Goal: Information Seeking & Learning: Learn about a topic

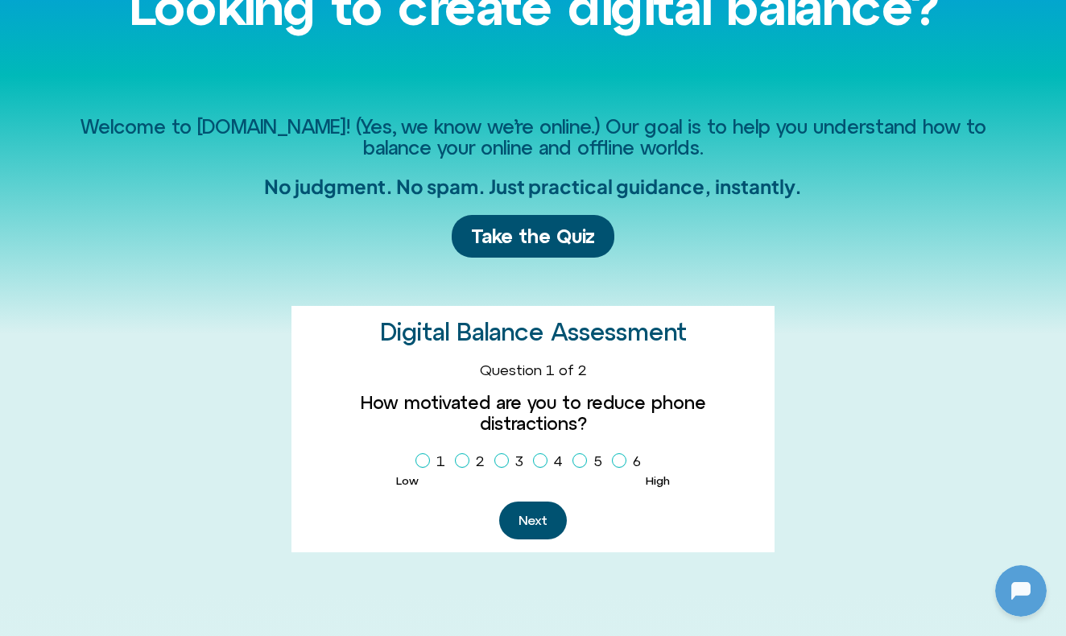
scroll to position [176, 1]
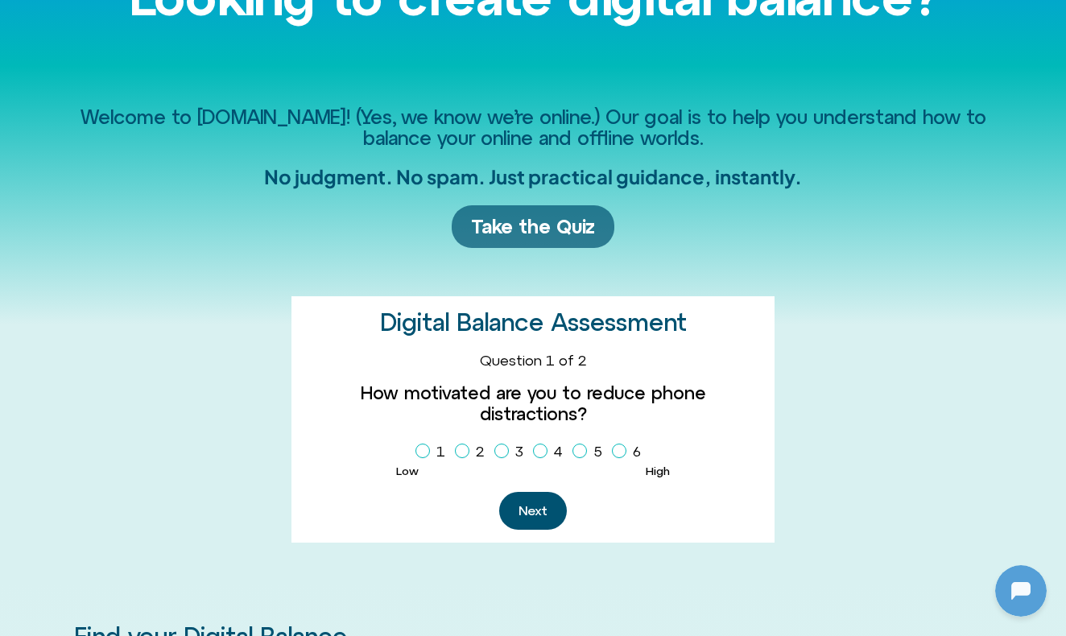
click at [553, 223] on span "Take the Quiz" at bounding box center [533, 226] width 124 height 23
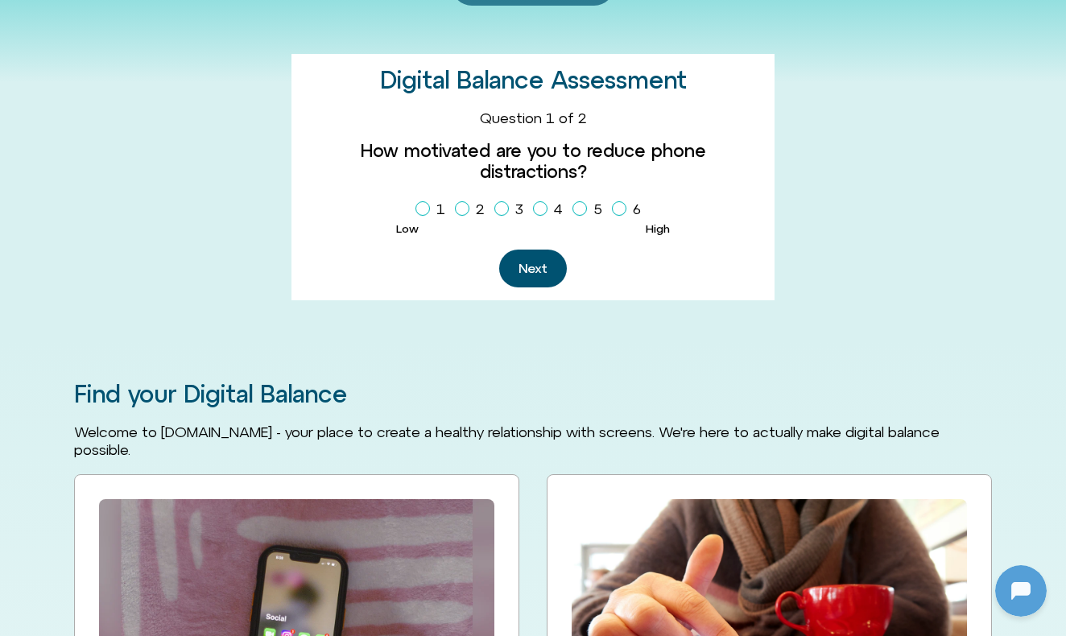
scroll to position [442, 0]
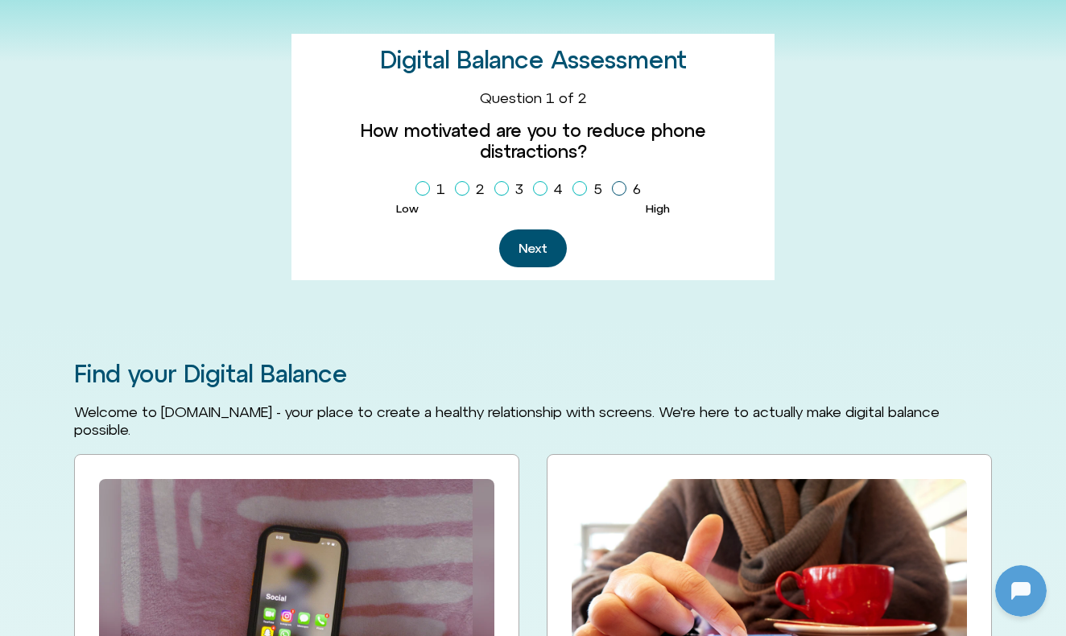
click at [620, 184] on icon "Homepage Sign Up" at bounding box center [619, 188] width 10 height 8
click at [550, 229] on button "Next" at bounding box center [533, 248] width 68 height 38
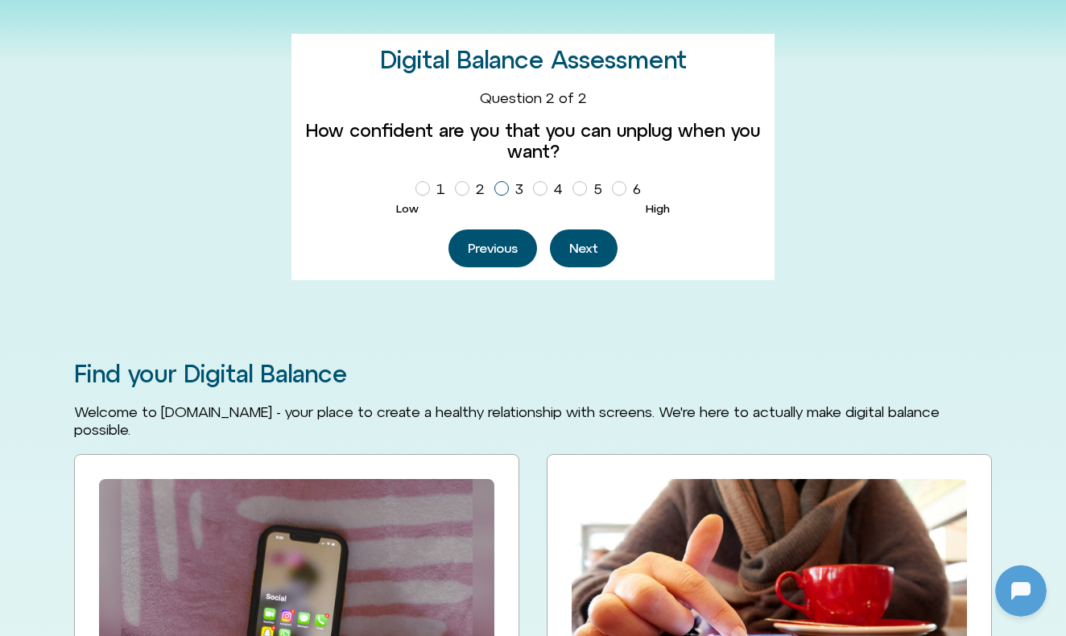
click at [502, 187] on icon "Homepage Sign Up" at bounding box center [502, 188] width 10 height 8
click at [581, 242] on button "Next" at bounding box center [584, 248] width 68 height 38
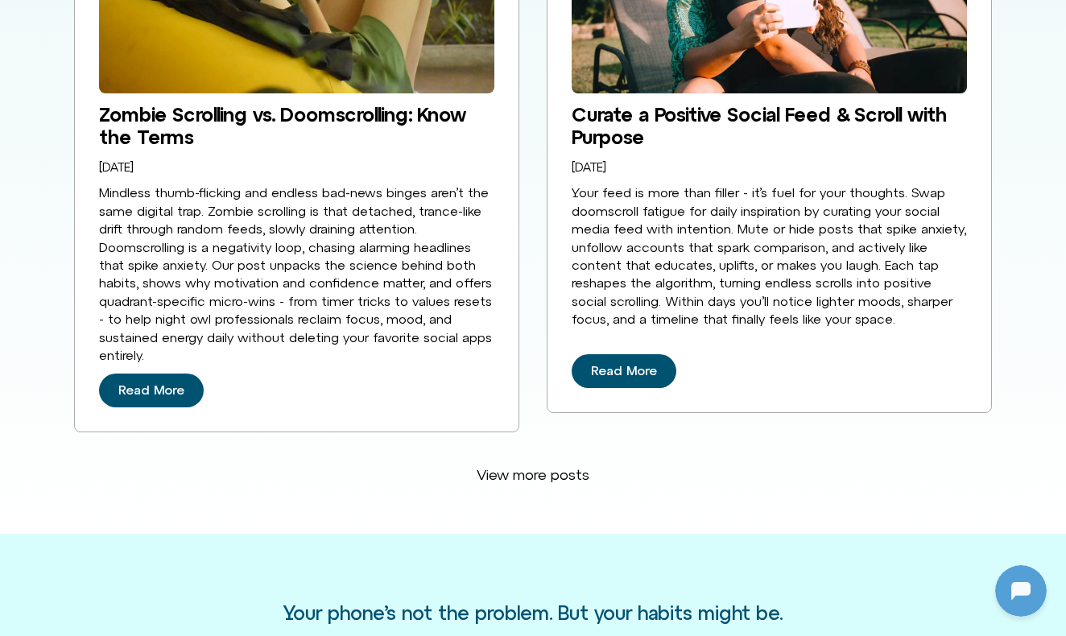
scroll to position [1718, 0]
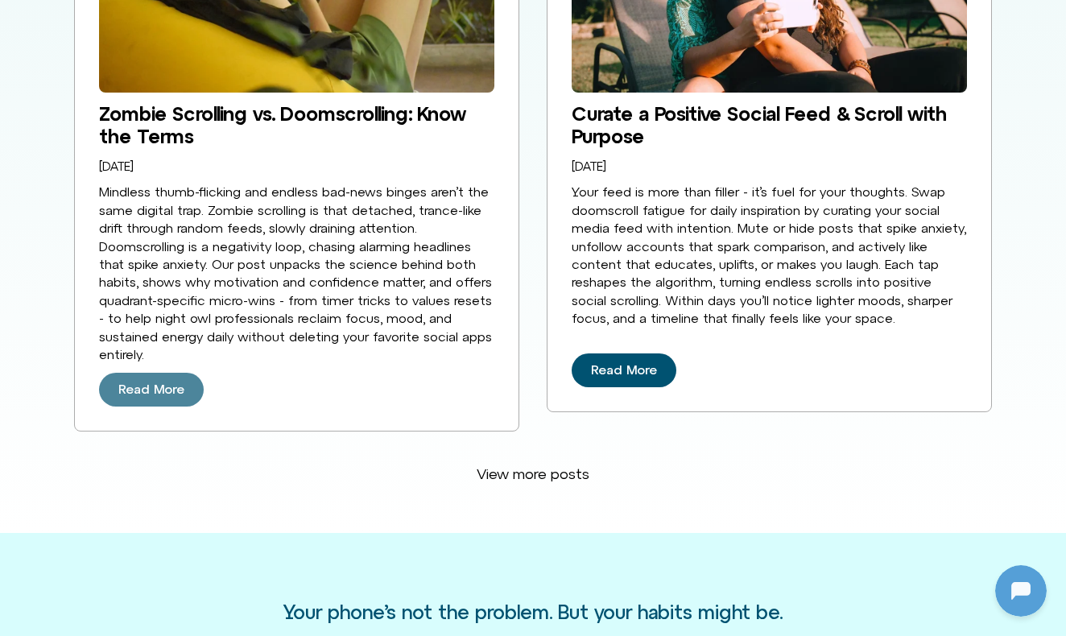
click at [169, 382] on span "Read More" at bounding box center [151, 389] width 66 height 14
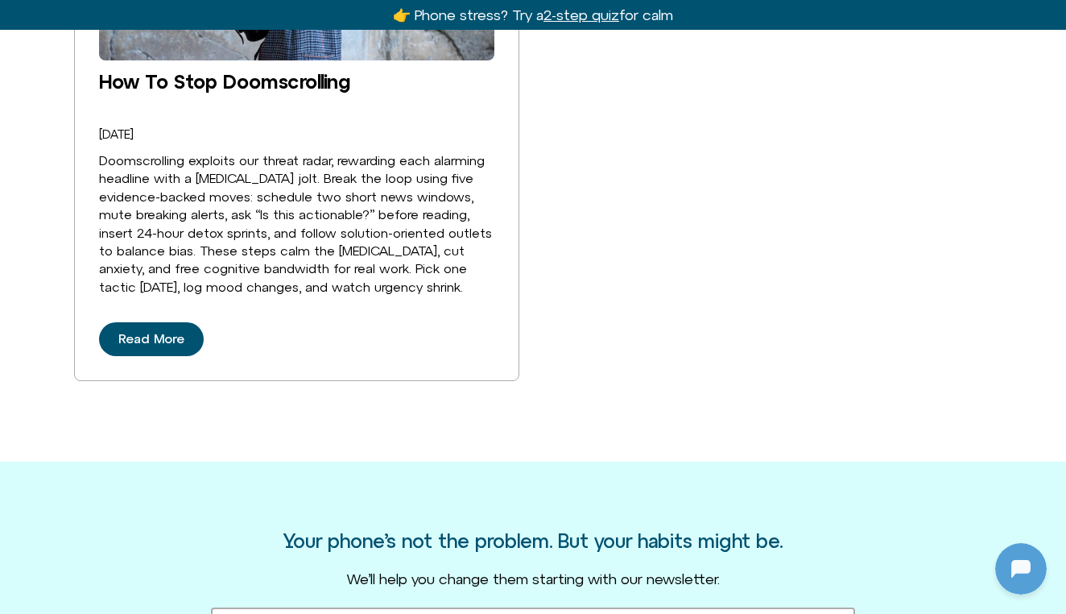
scroll to position [2859, 0]
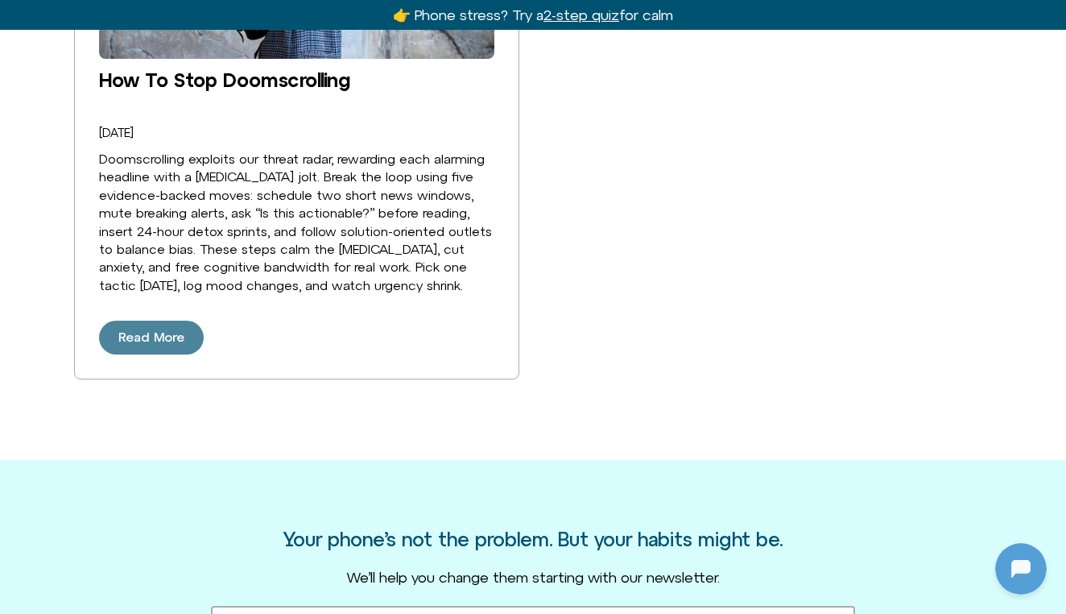
click at [172, 345] on span "Read More" at bounding box center [151, 337] width 66 height 14
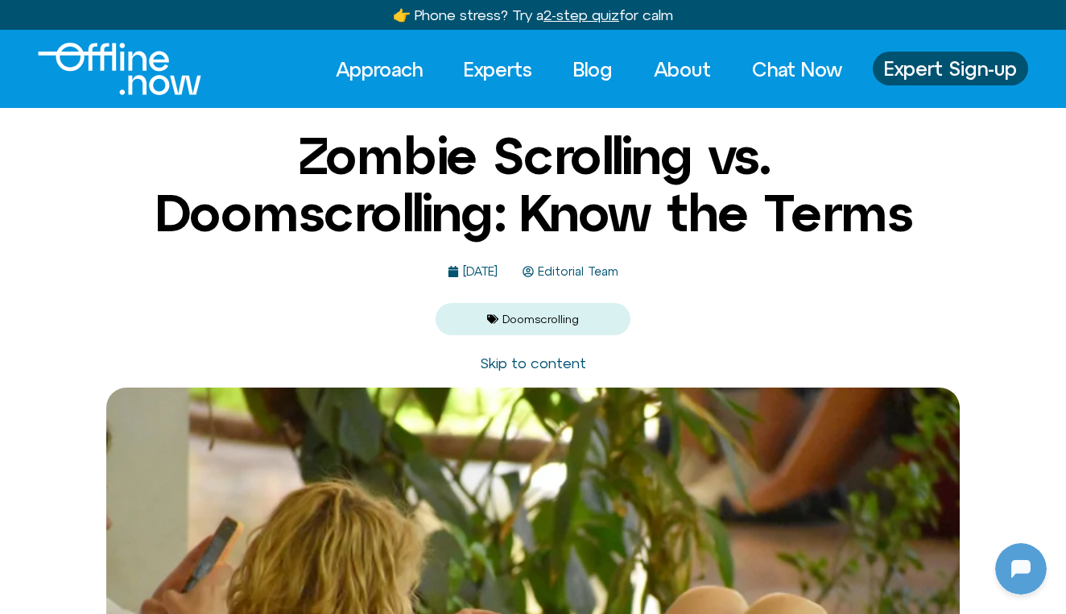
scroll to position [0, 0]
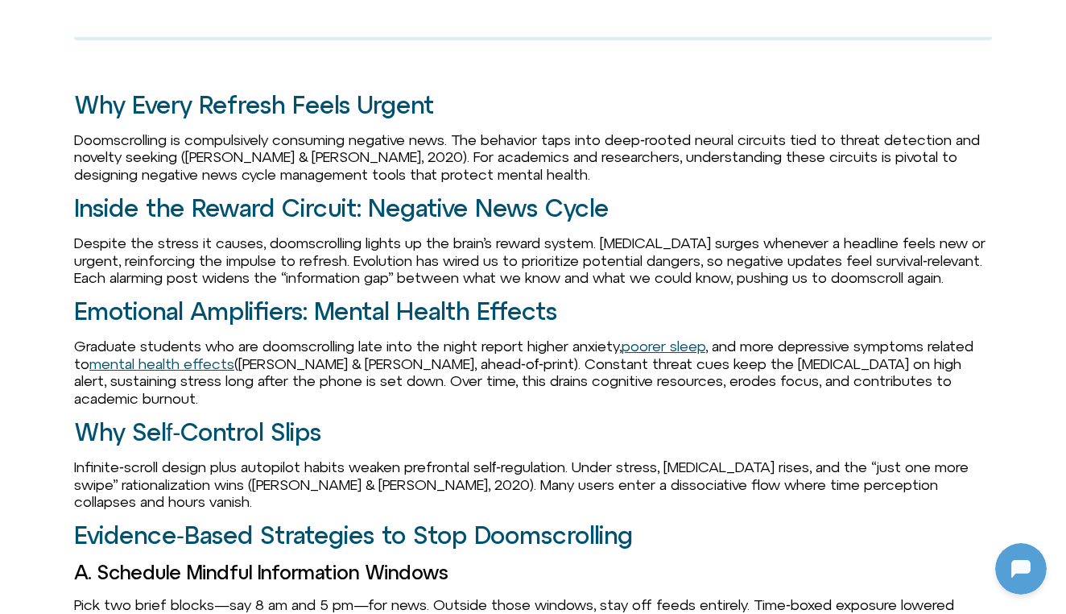
scroll to position [1045, 0]
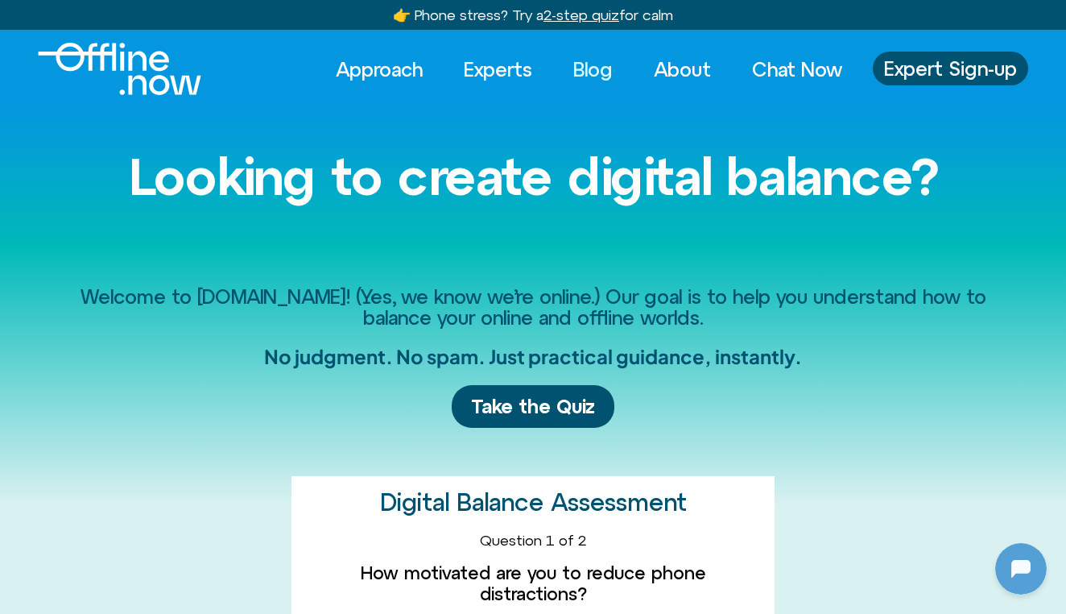
click at [582, 73] on link "Blog" at bounding box center [593, 69] width 68 height 35
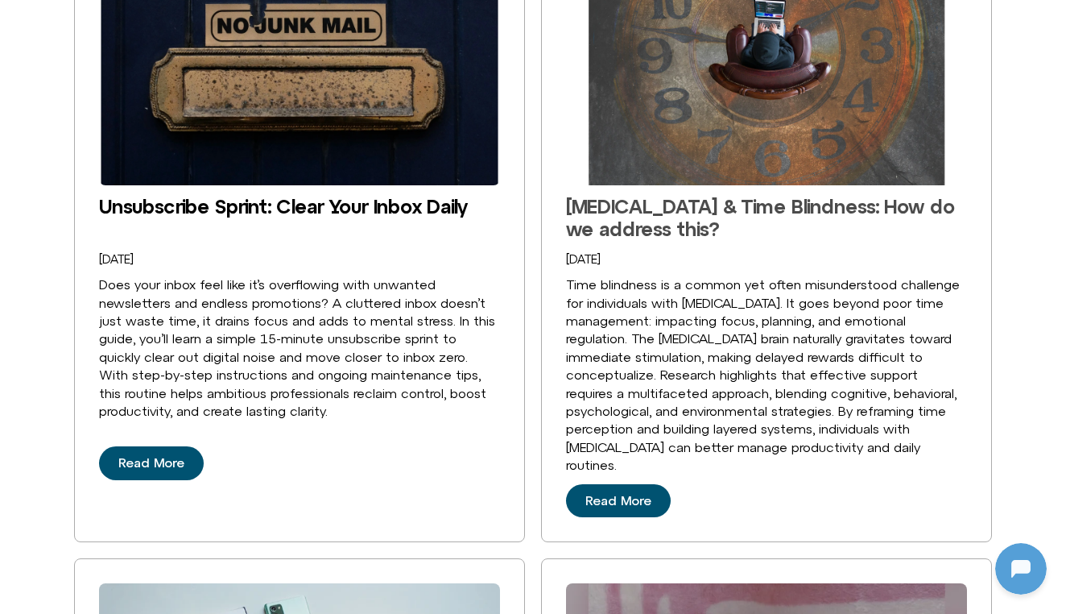
scroll to position [606, 0]
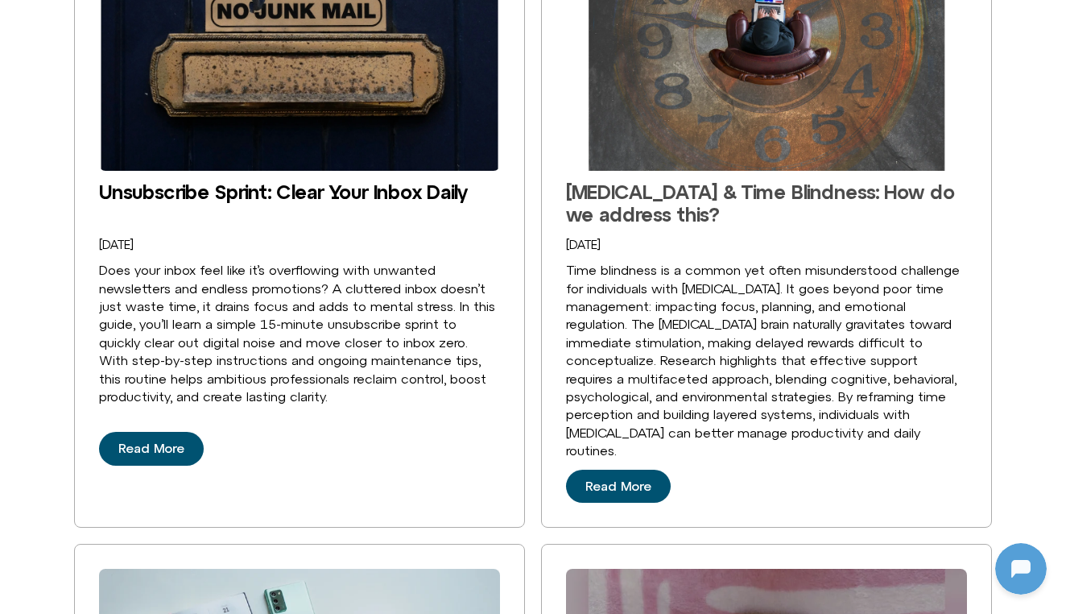
click at [655, 184] on link "[MEDICAL_DATA] & Time Blindness: How do we address this?" at bounding box center [760, 202] width 389 height 45
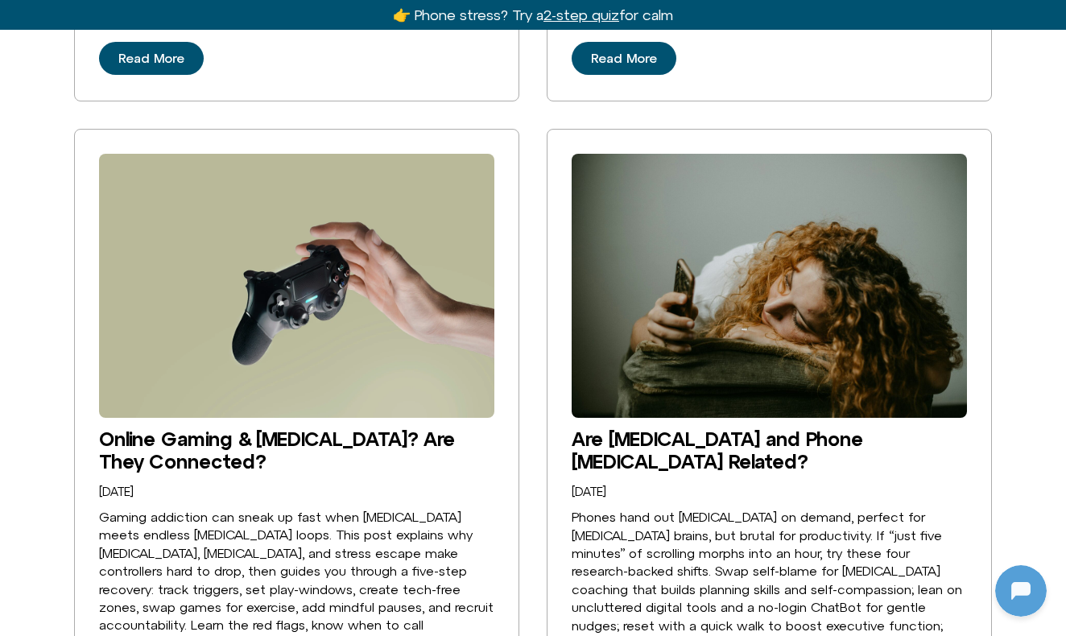
scroll to position [3218, 0]
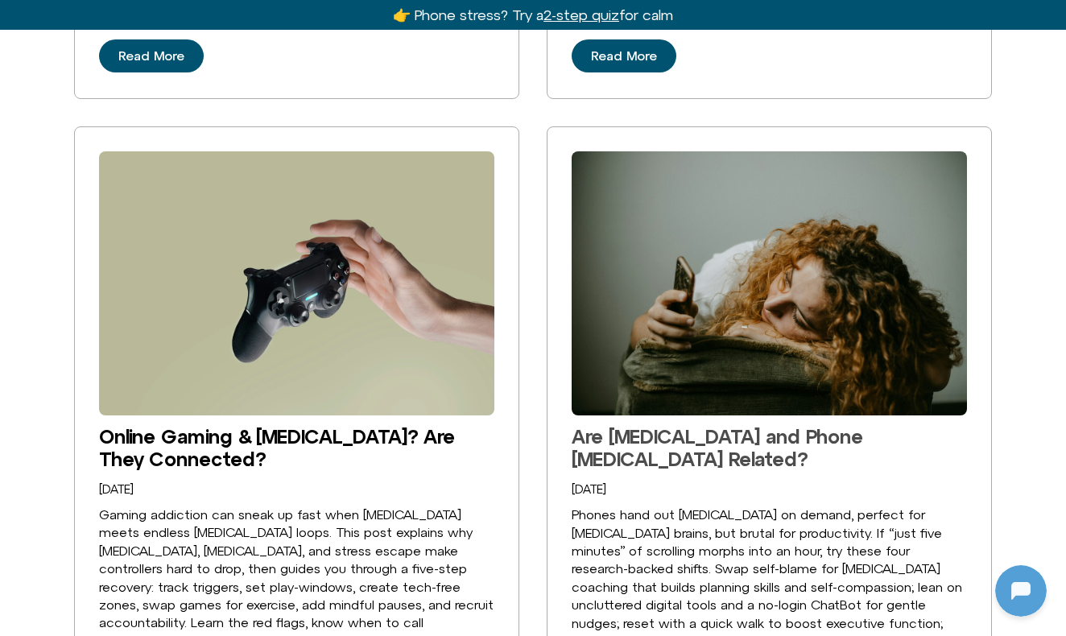
click at [664, 425] on link "Are ADHD and Phone Procrastination Related?" at bounding box center [717, 447] width 291 height 45
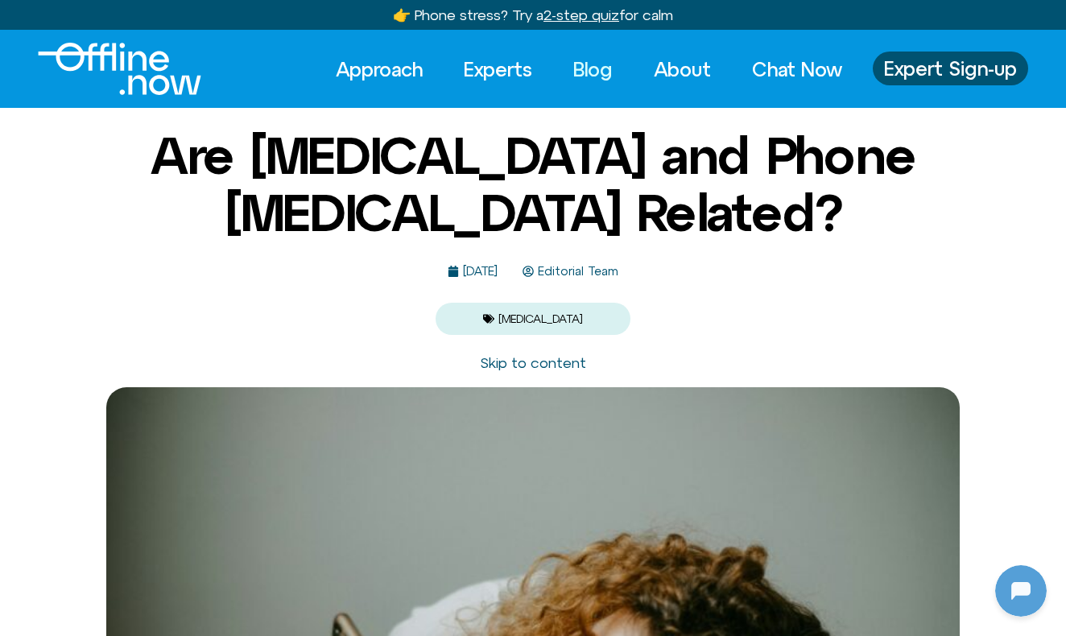
click at [585, 67] on link "Blog" at bounding box center [593, 69] width 68 height 35
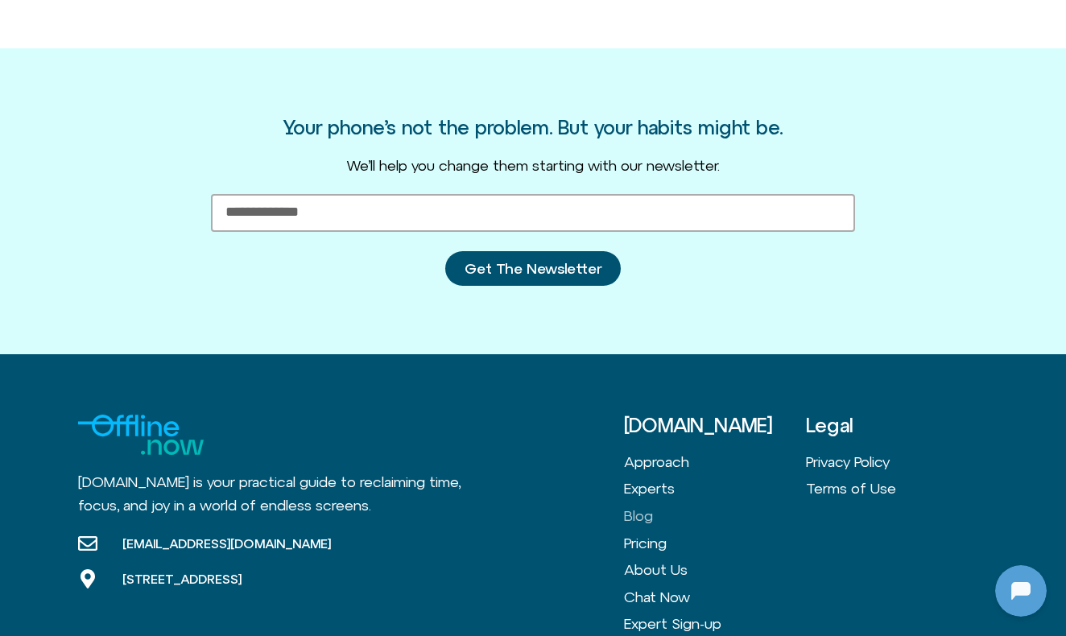
scroll to position [3959, 0]
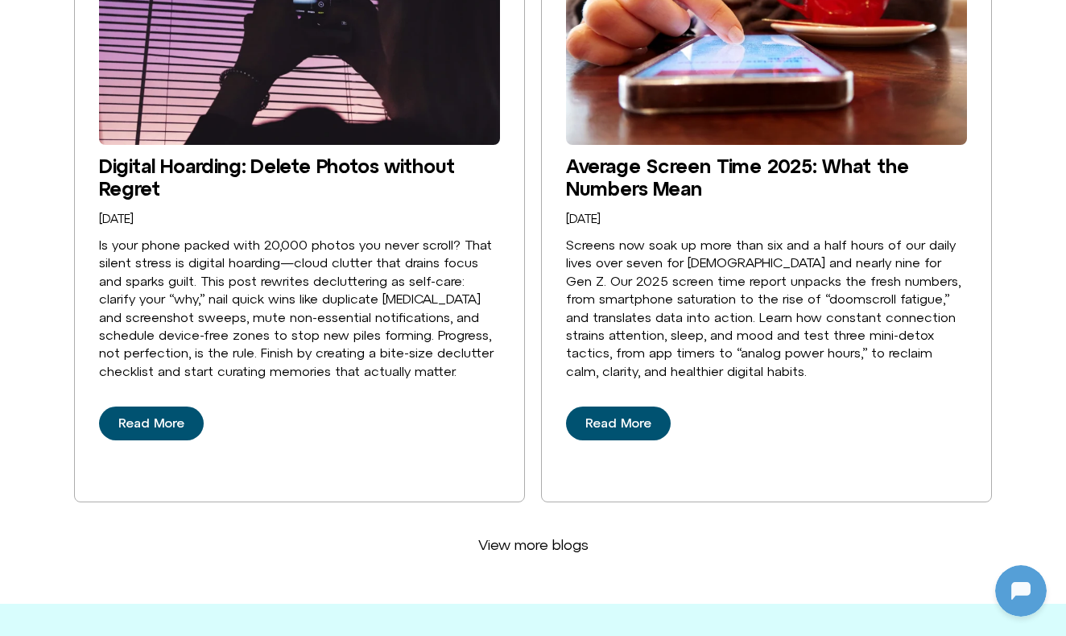
click at [569, 536] on span "View more blogs" at bounding box center [533, 545] width 110 height 18
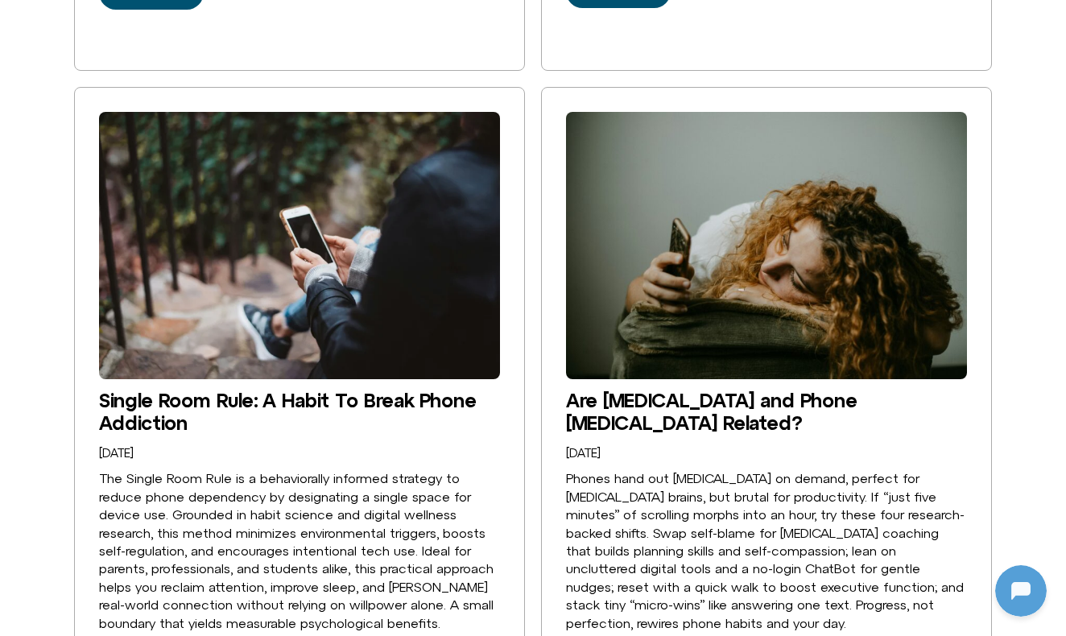
scroll to position [3065, 0]
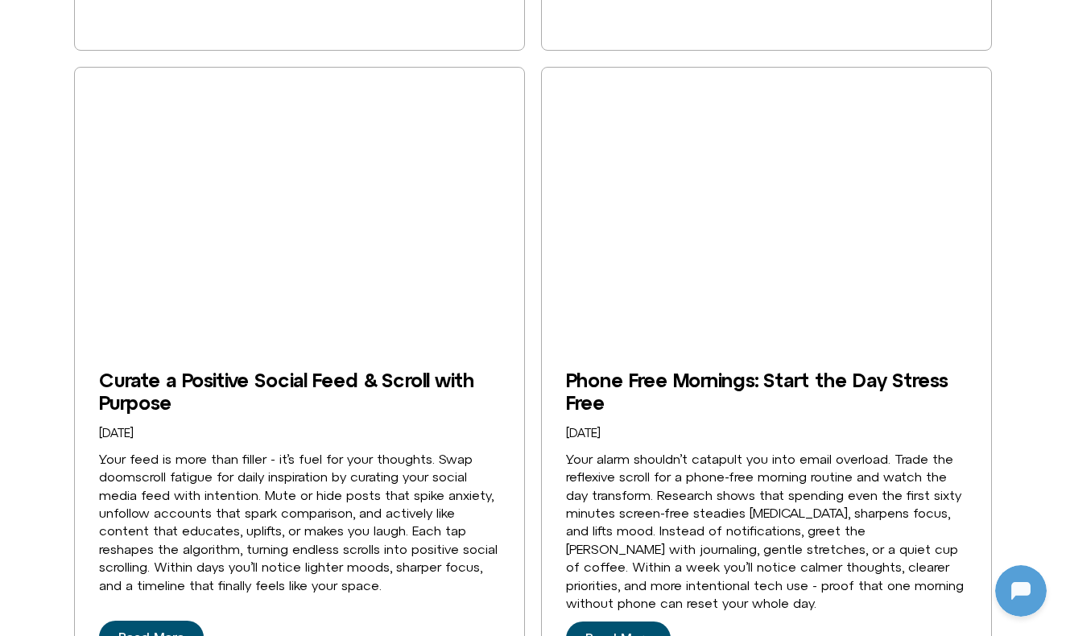
scroll to position [7058, 0]
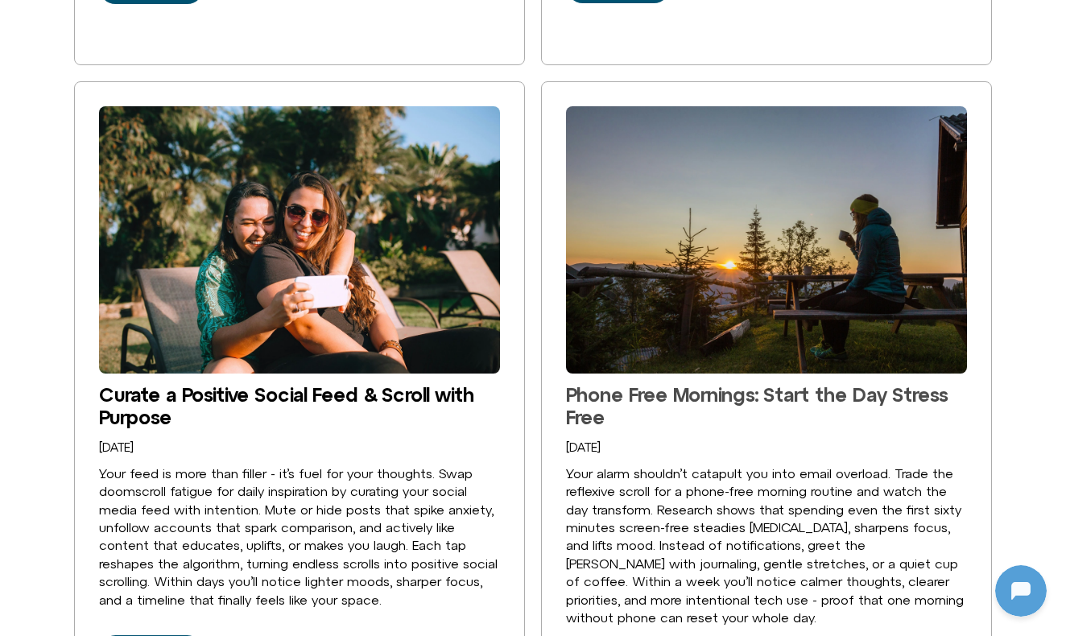
click at [748, 383] on link "Phone Free Mornings: Start the Day Stress Free" at bounding box center [757, 405] width 382 height 45
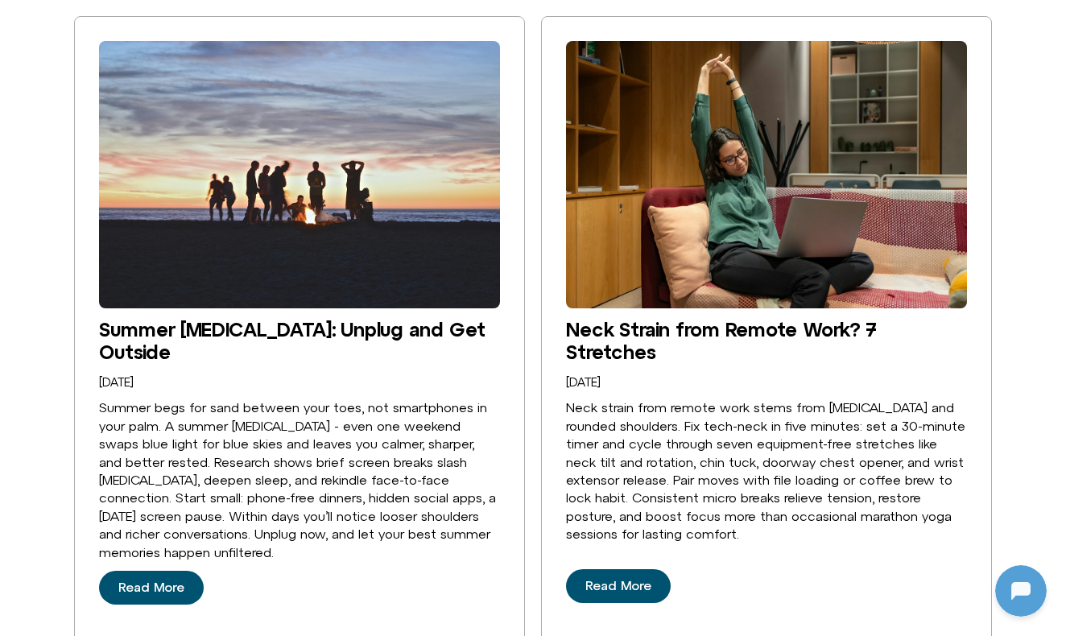
scroll to position [7803, 0]
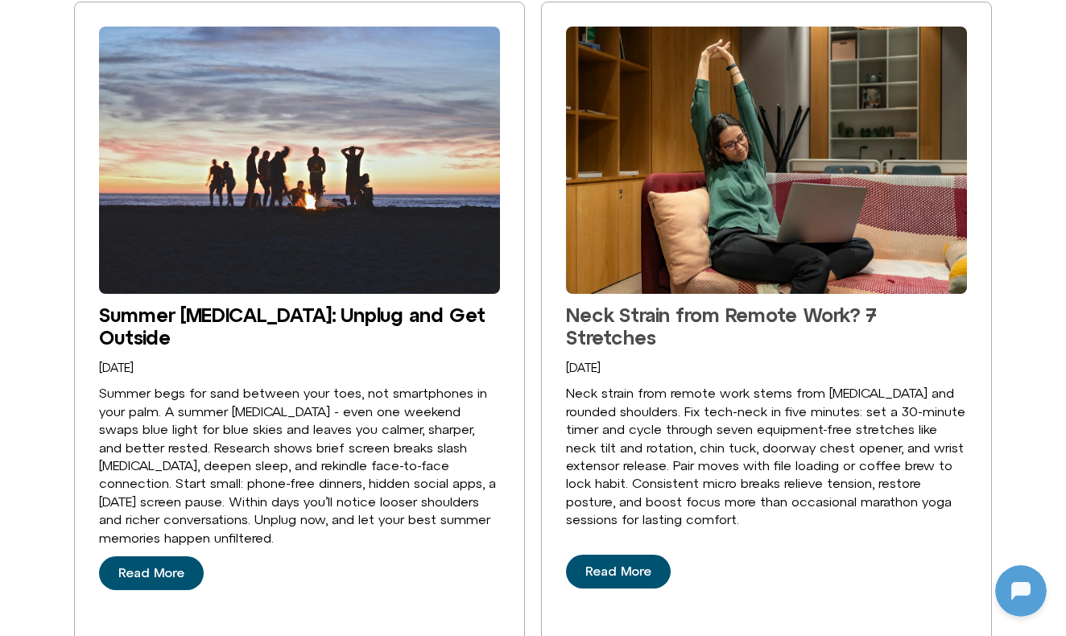
click at [662, 304] on link "Neck Strain from Remote Work? 7 Stretches" at bounding box center [721, 326] width 311 height 45
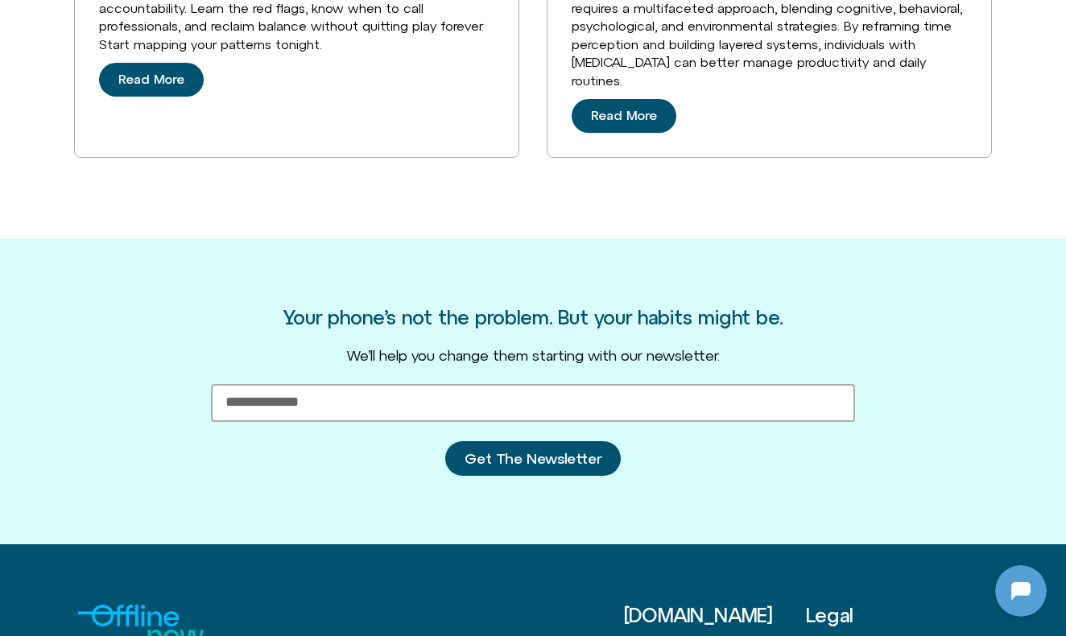
scroll to position [3998, 0]
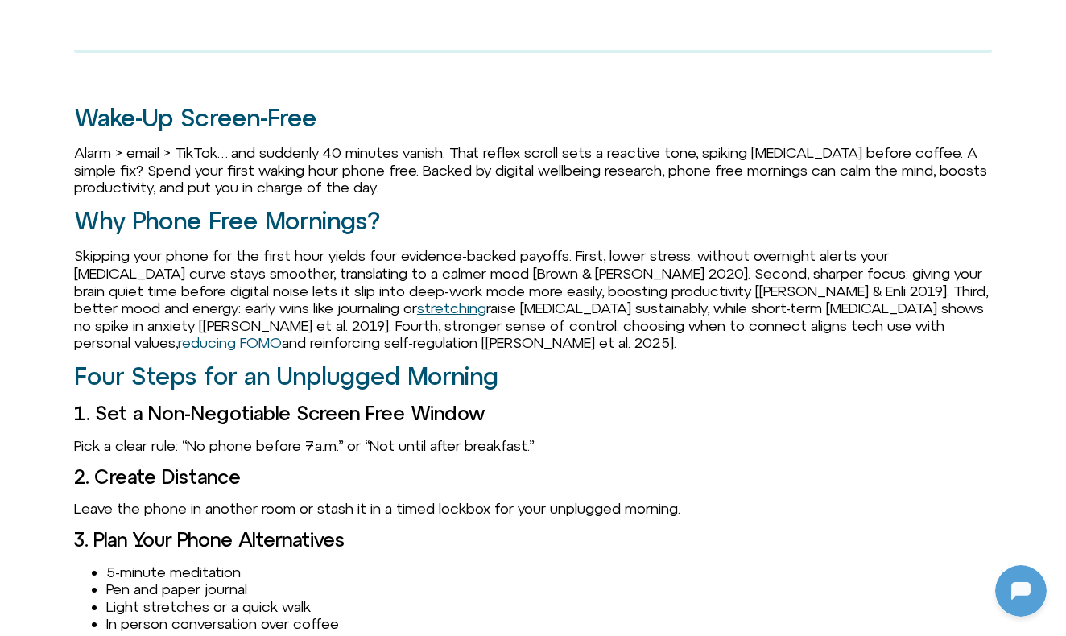
scroll to position [1218, 0]
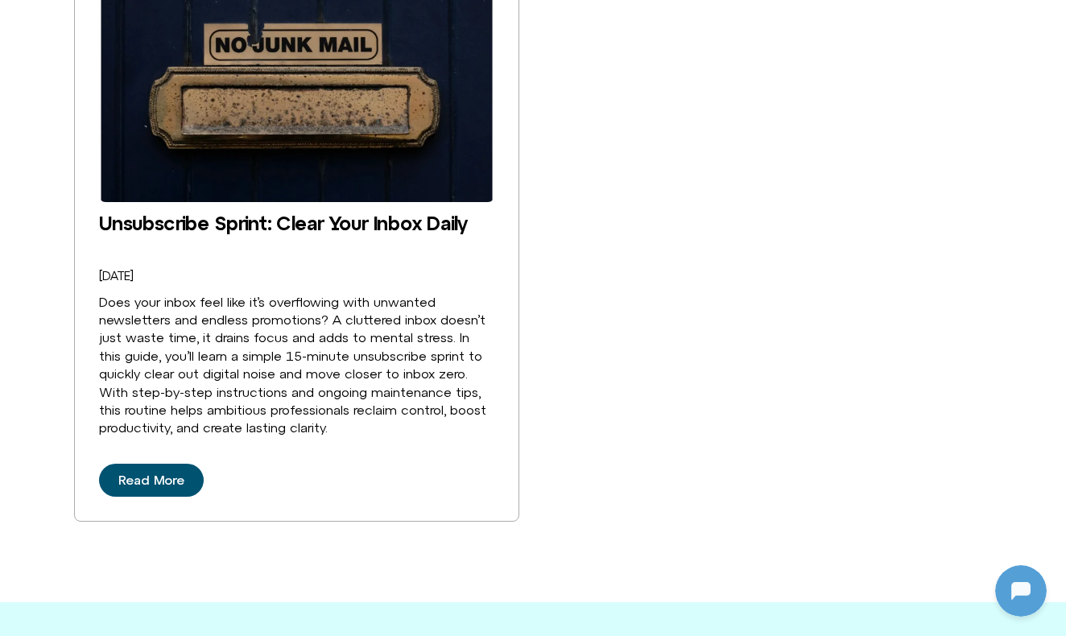
scroll to position [3642, 0]
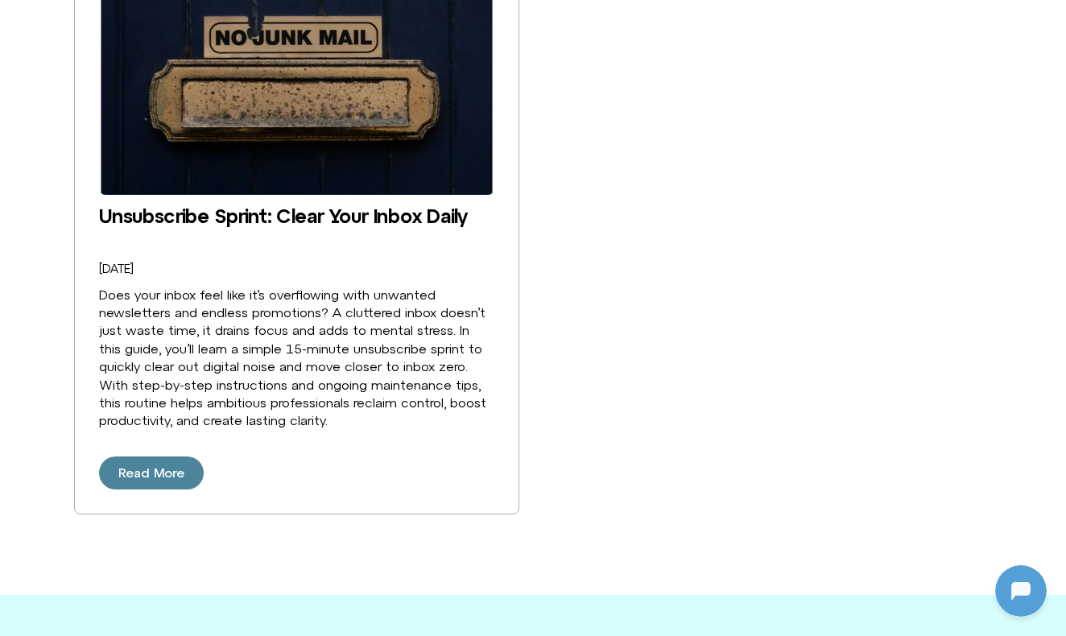
click at [157, 457] on link "Read More" at bounding box center [151, 474] width 105 height 34
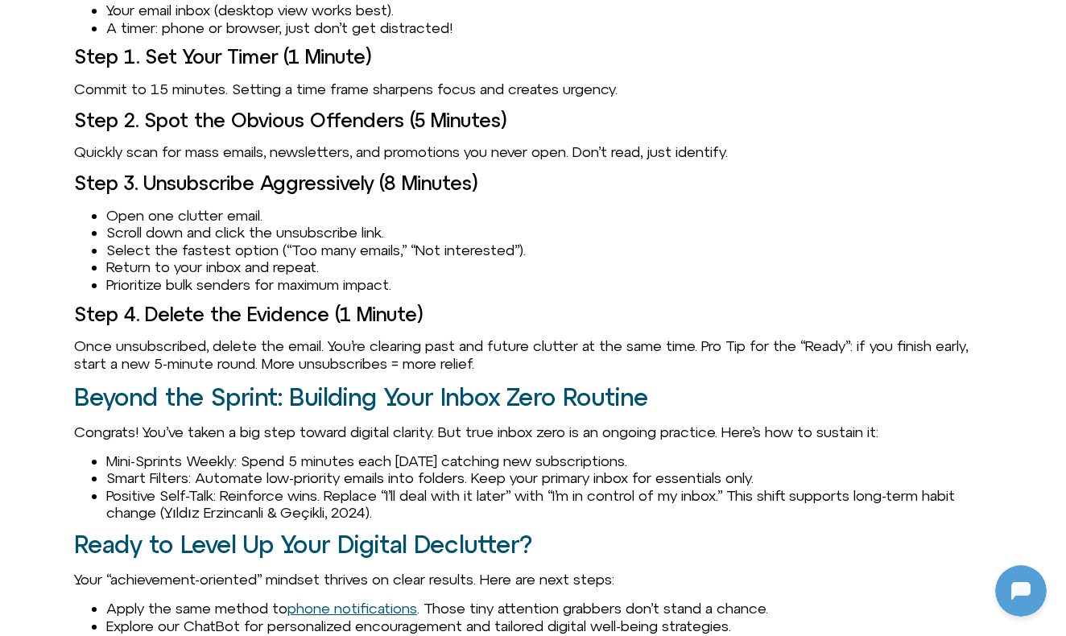
scroll to position [1639, 0]
